Goal: Information Seeking & Learning: Check status

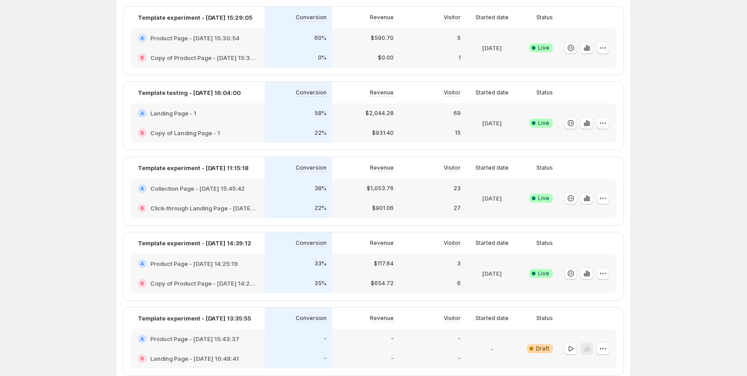
scroll to position [89, 0]
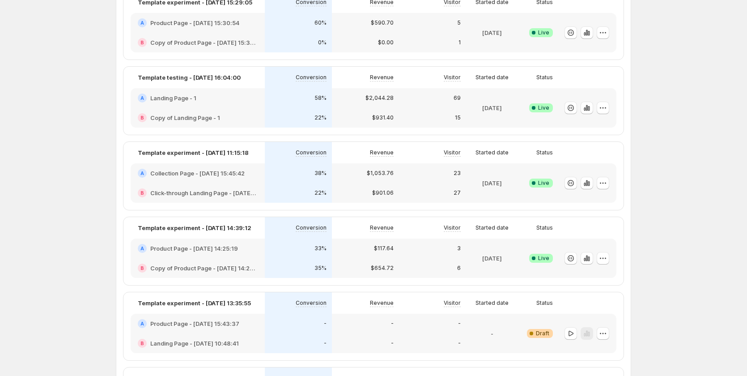
click at [269, 259] on div "35%" at bounding box center [298, 268] width 67 height 20
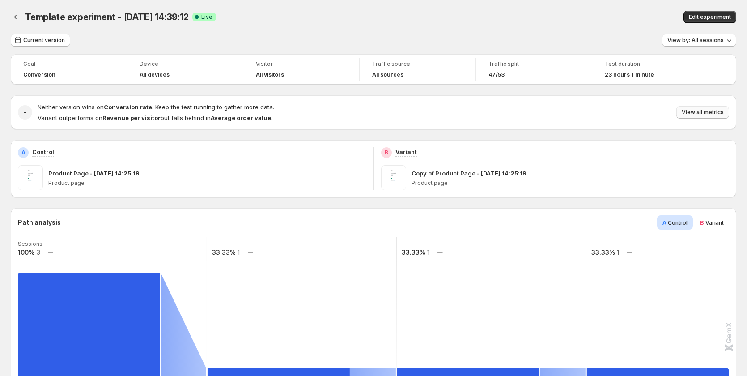
click at [708, 108] on button "View all metrics" at bounding box center [702, 112] width 53 height 13
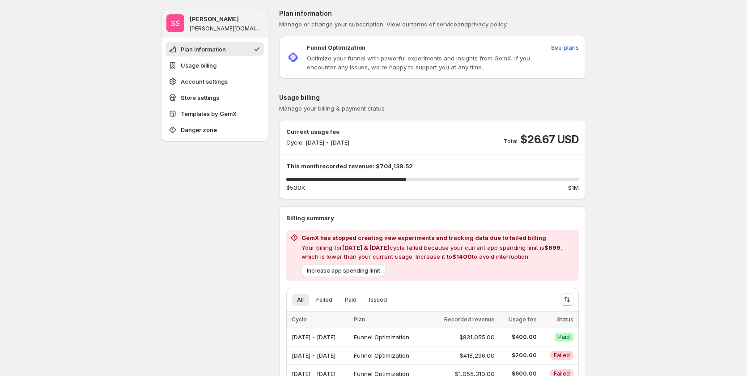
scroll to position [89, 0]
